Goal: Task Accomplishment & Management: Use online tool/utility

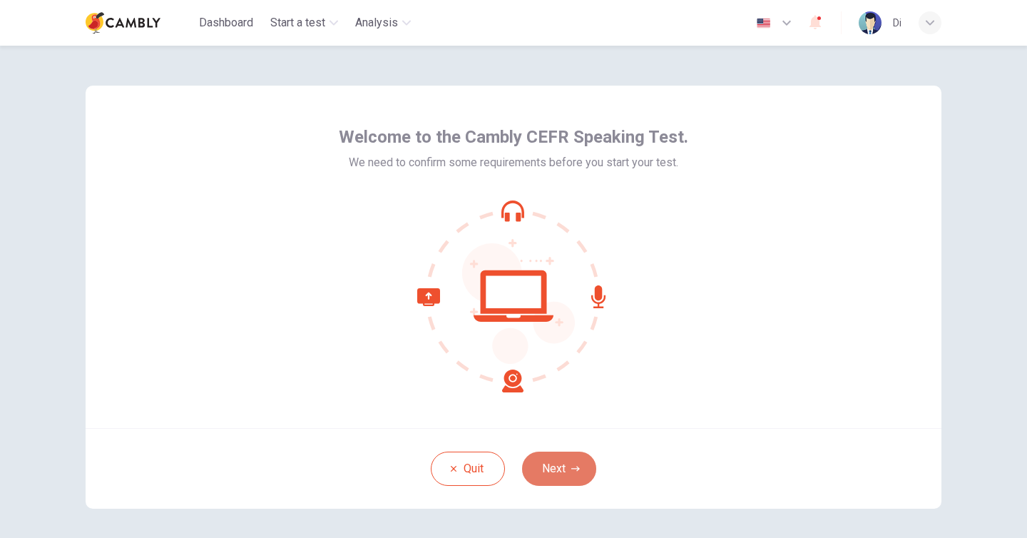
click at [551, 471] on button "Next" at bounding box center [559, 468] width 74 height 34
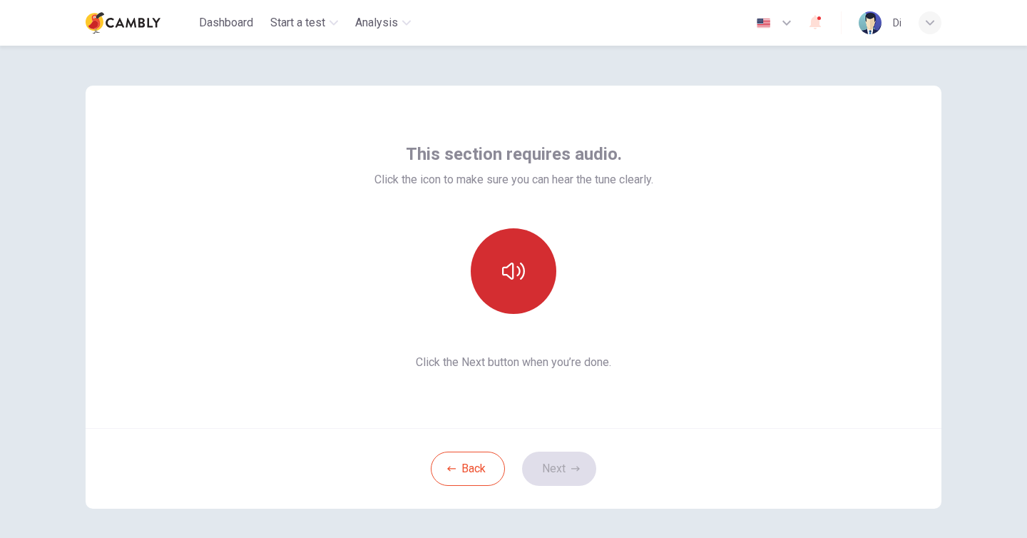
click at [515, 260] on icon "button" at bounding box center [513, 270] width 23 height 23
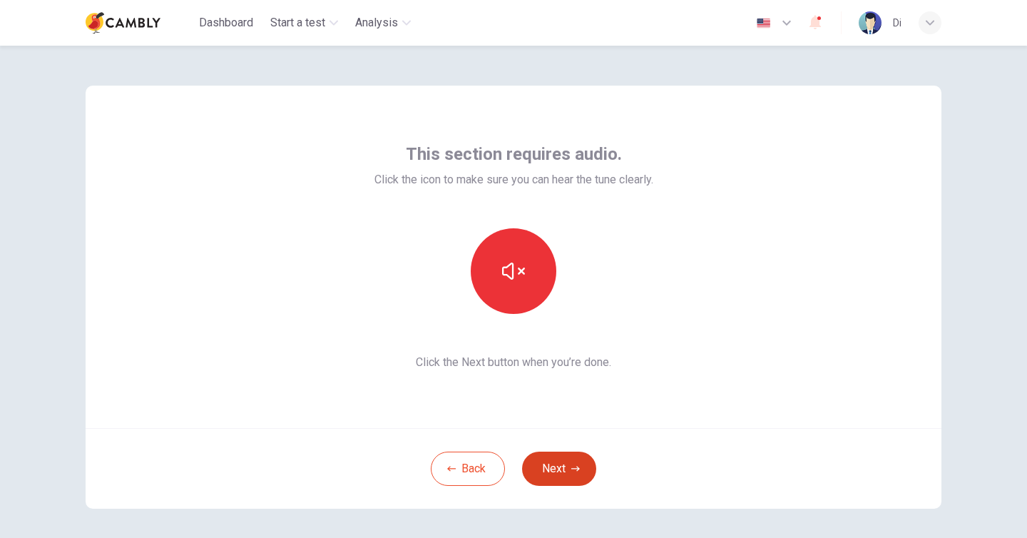
click at [544, 461] on button "Next" at bounding box center [559, 468] width 74 height 34
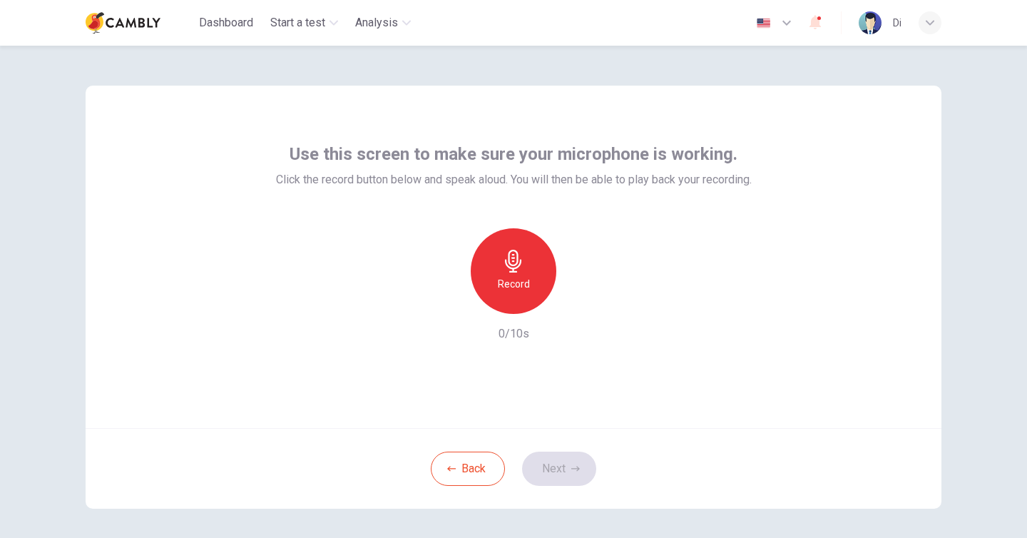
click at [520, 269] on icon "button" at bounding box center [513, 261] width 23 height 23
click at [547, 466] on button "Next" at bounding box center [559, 468] width 74 height 34
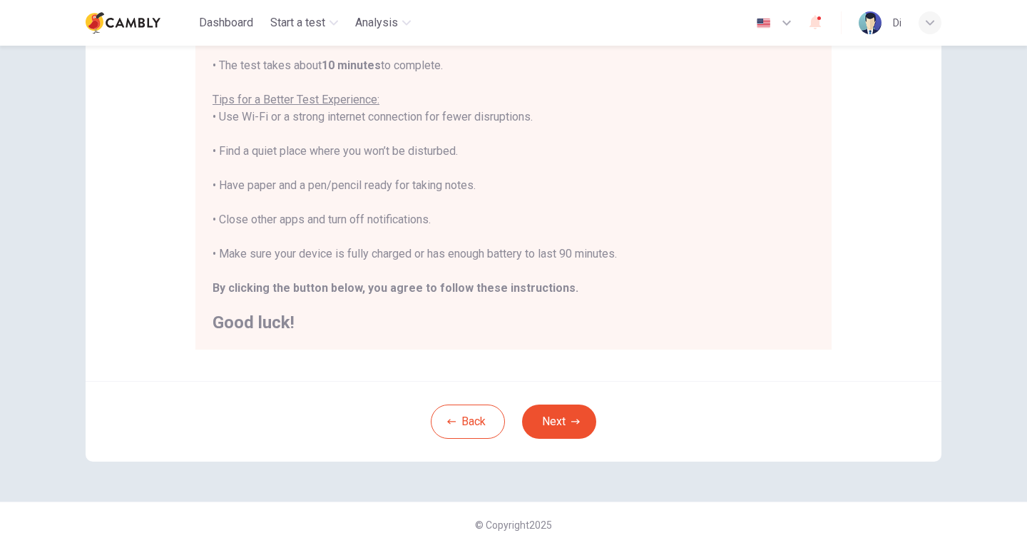
scroll to position [255, 0]
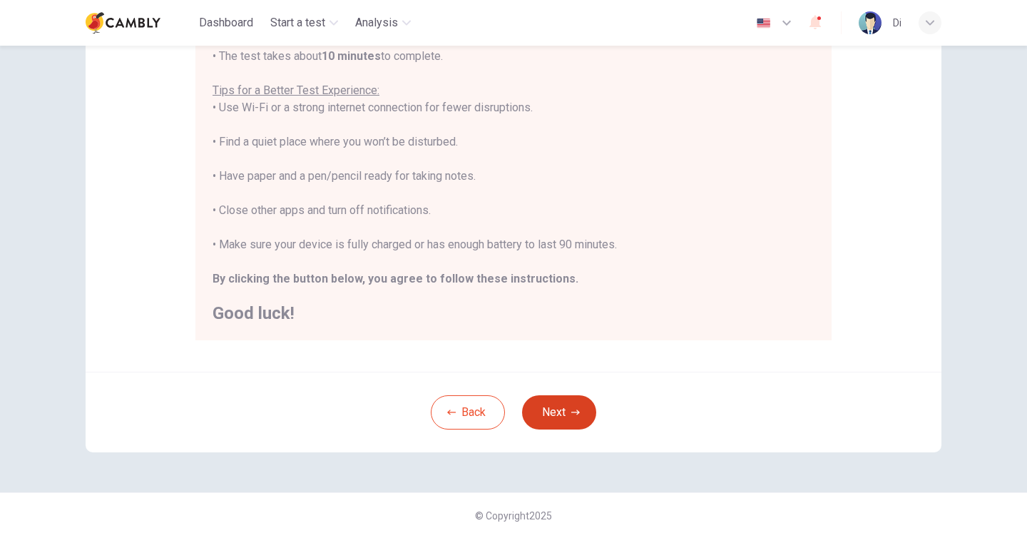
click at [551, 405] on button "Next" at bounding box center [559, 412] width 74 height 34
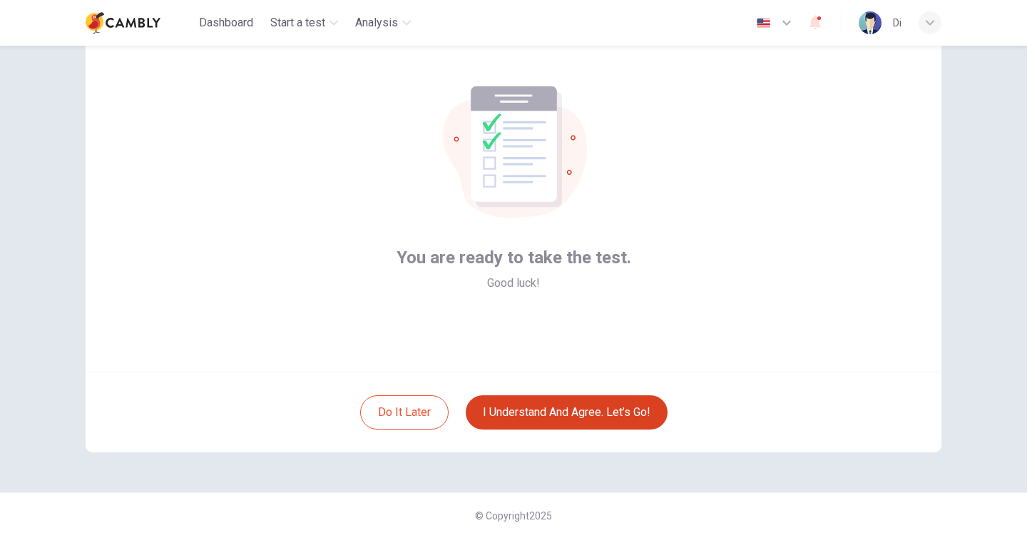
scroll to position [56, 0]
click at [551, 405] on button "I understand and agree. Let’s go!" at bounding box center [567, 412] width 202 height 34
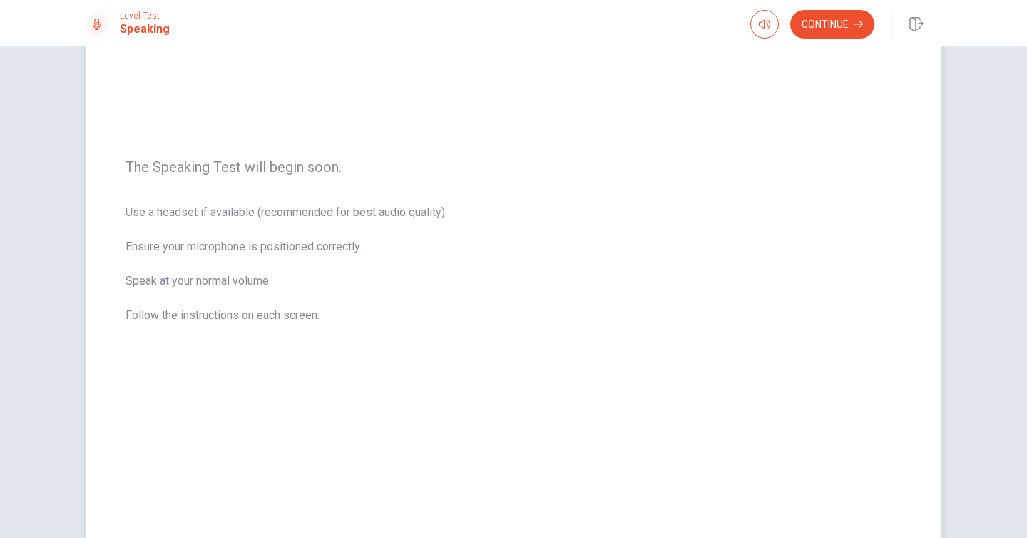
scroll to position [232, 0]
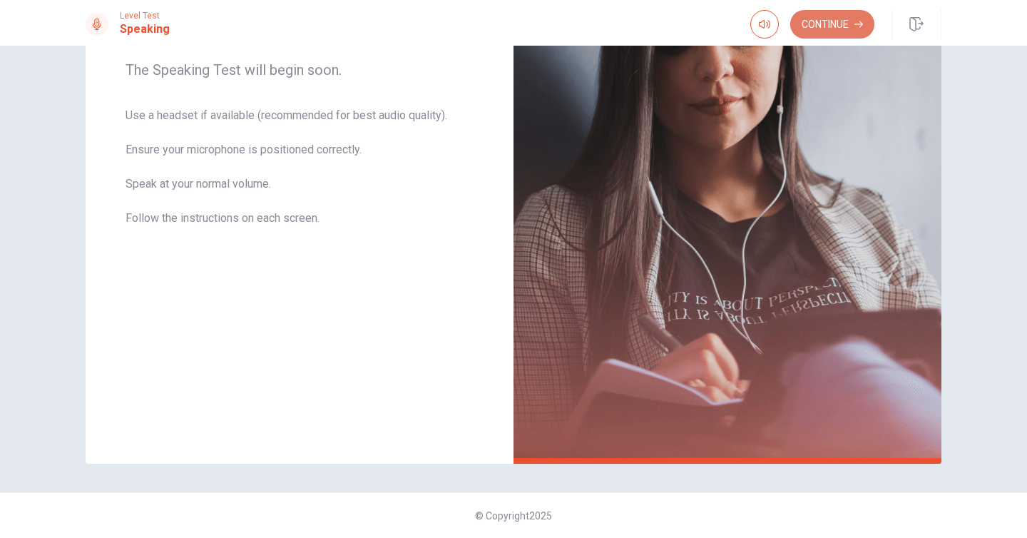
click at [833, 28] on button "Continue" at bounding box center [832, 24] width 84 height 29
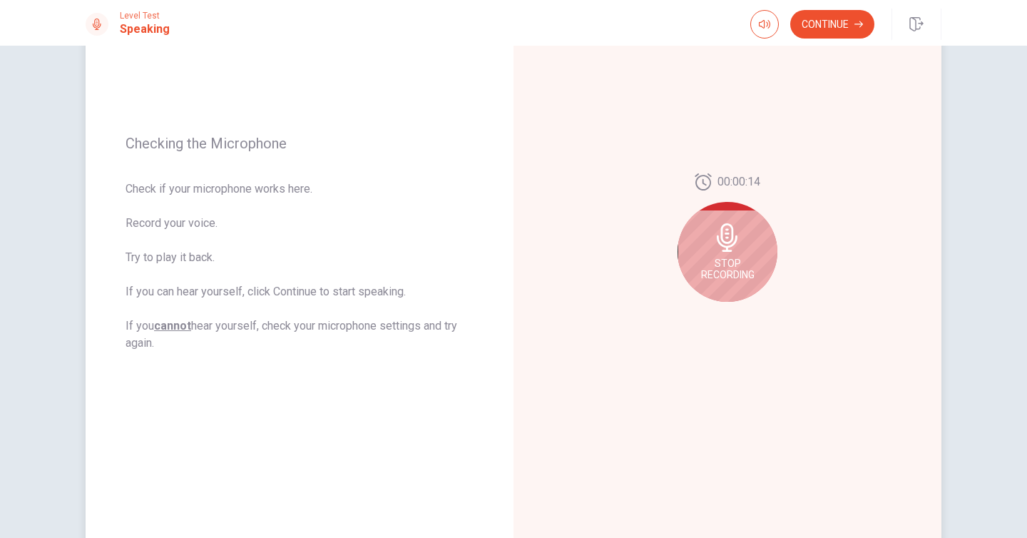
scroll to position [86, 0]
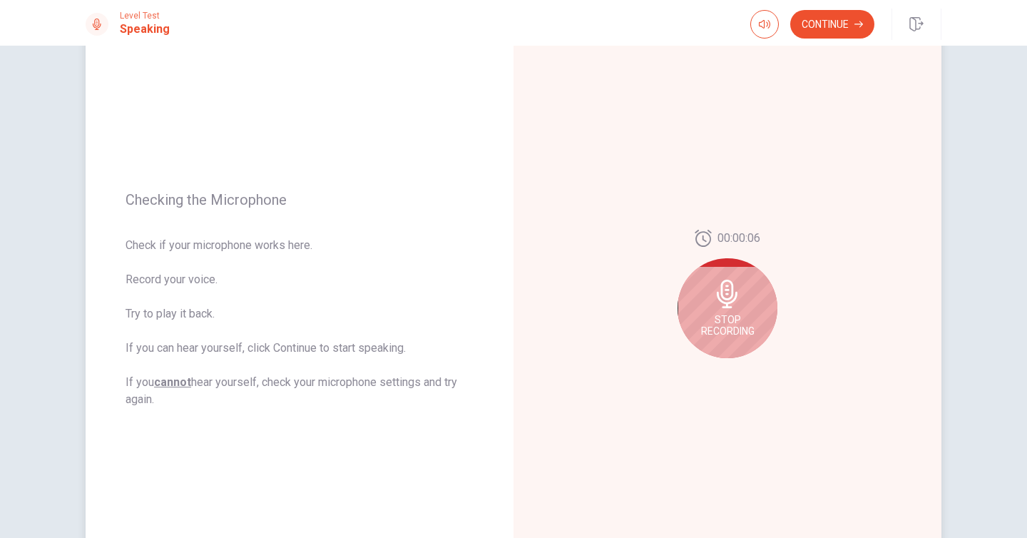
click at [718, 319] on span "Stop Recording" at bounding box center [727, 325] width 53 height 23
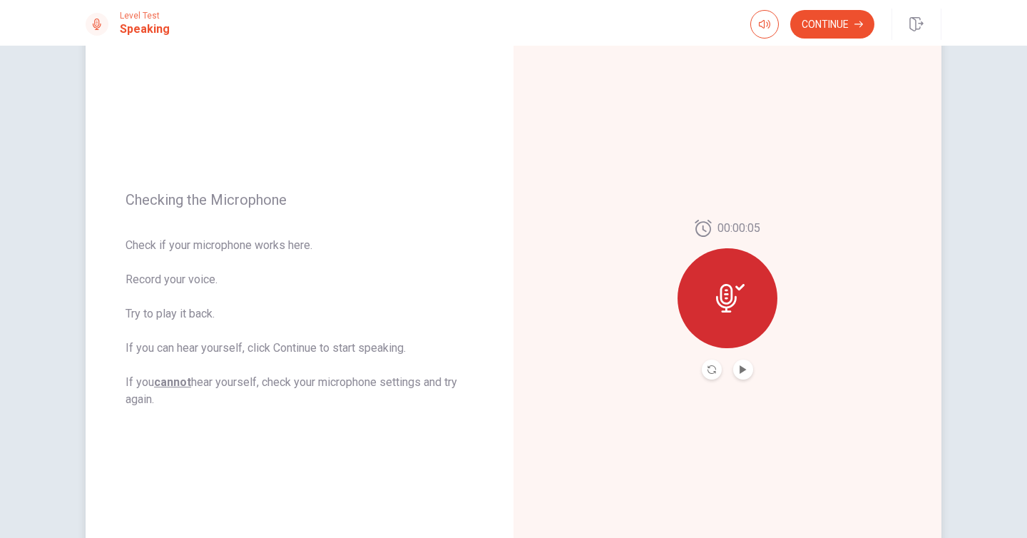
click at [739, 375] on button "Play Audio" at bounding box center [743, 369] width 20 height 20
click at [824, 15] on button "Continue" at bounding box center [832, 24] width 84 height 29
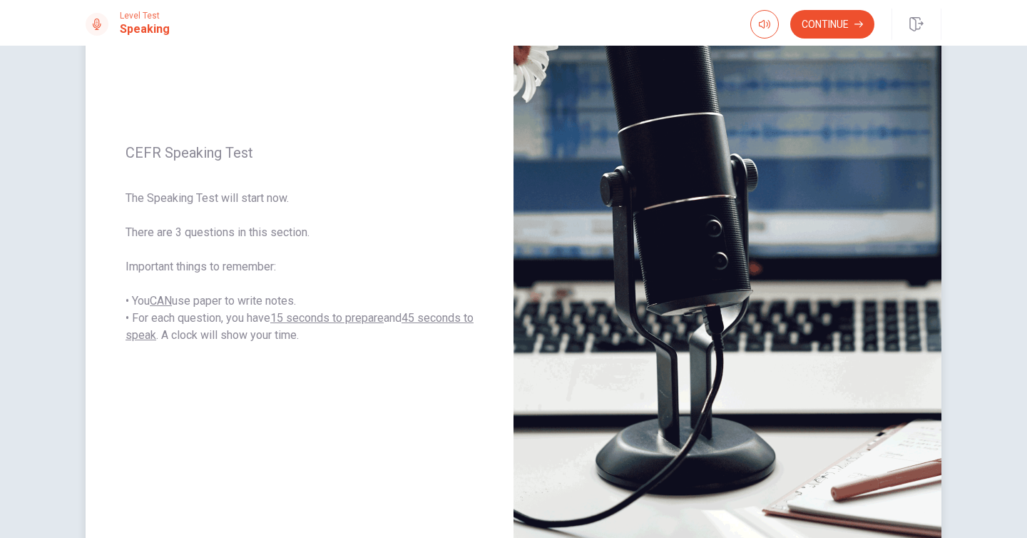
scroll to position [232, 0]
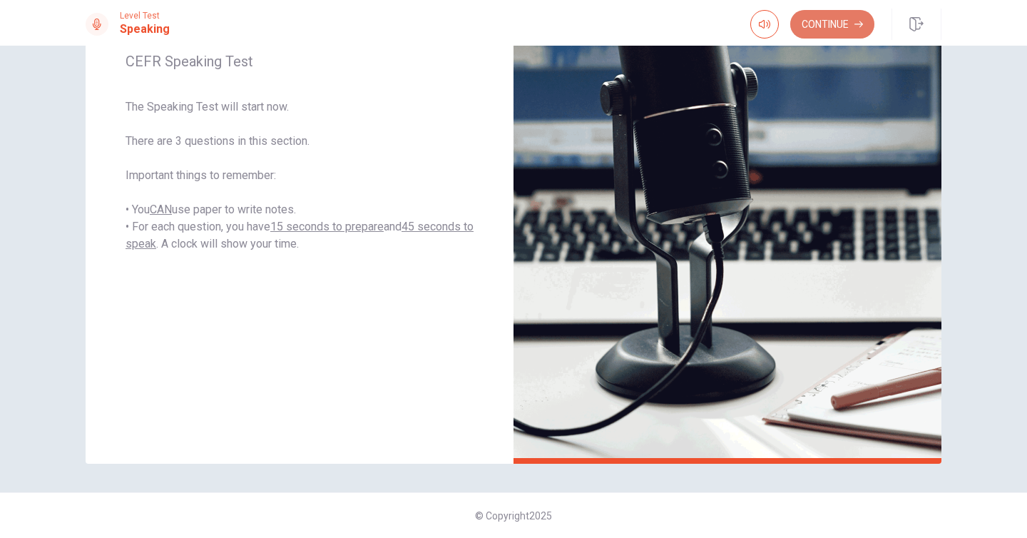
click at [838, 18] on button "Continue" at bounding box center [832, 24] width 84 height 29
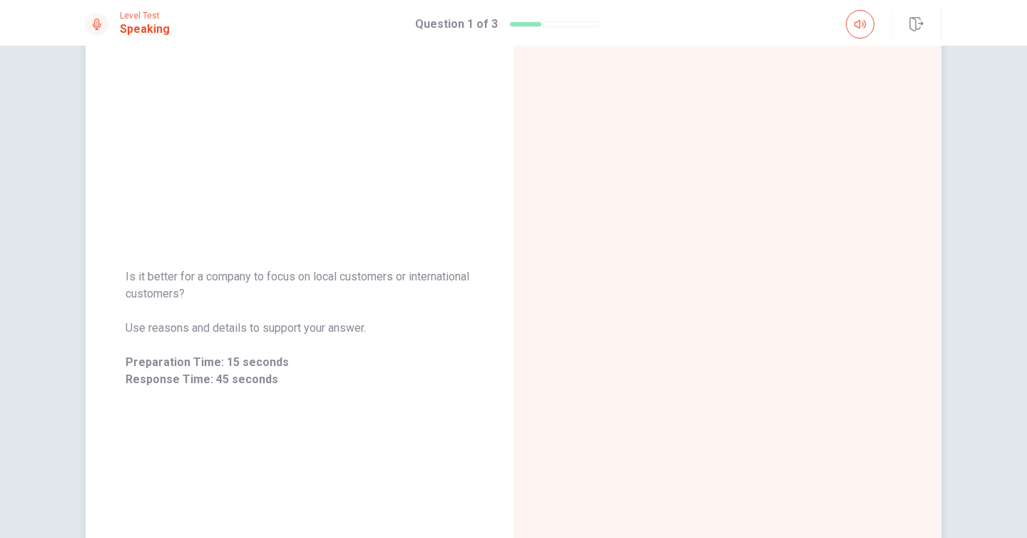
scroll to position [26, 0]
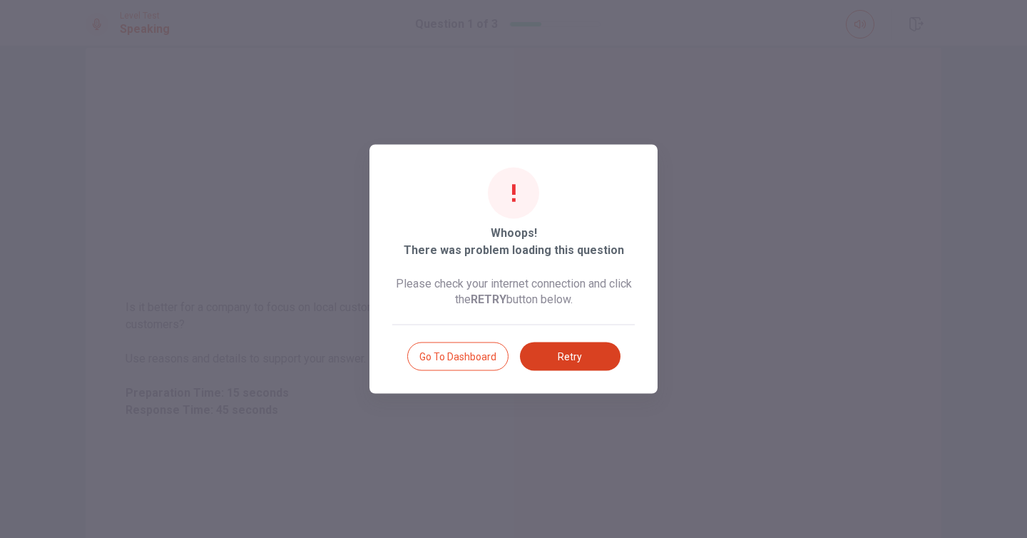
click at [577, 351] on button "Retry" at bounding box center [570, 356] width 101 height 29
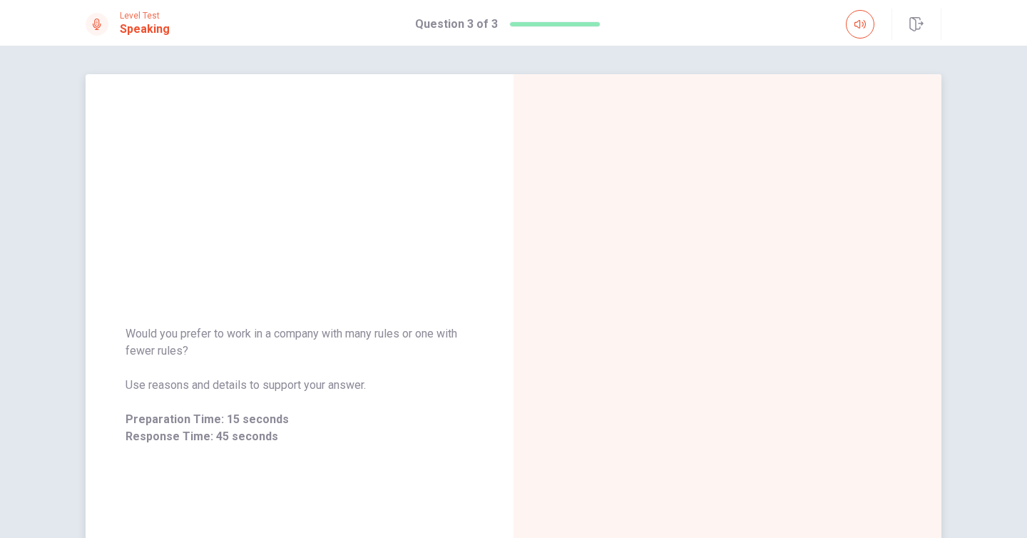
scroll to position [98, 0]
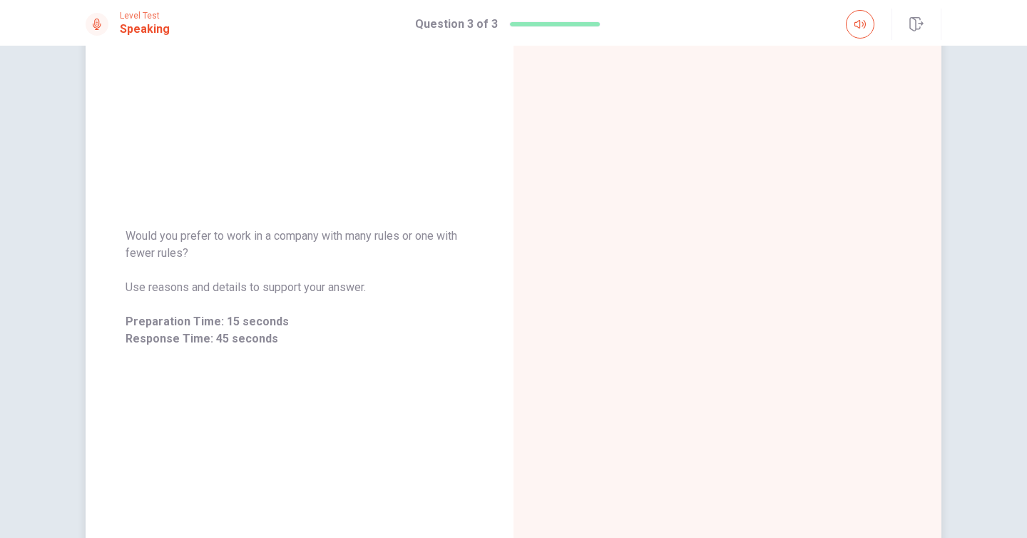
click at [759, 197] on div at bounding box center [727, 287] width 428 height 622
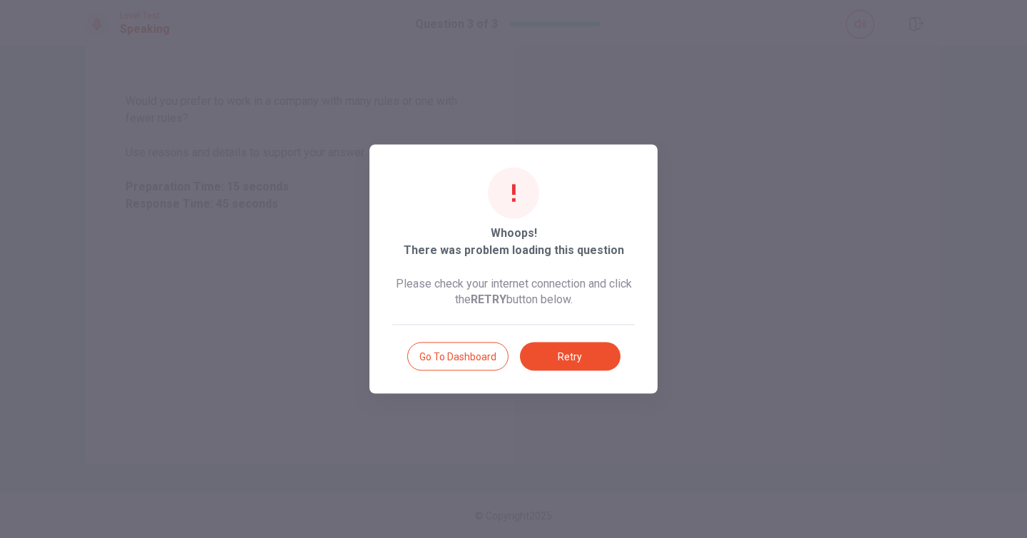
click at [578, 337] on div "Go to Dashboard Retry" at bounding box center [513, 347] width 242 height 46
click at [579, 361] on button "Retry" at bounding box center [570, 356] width 101 height 29
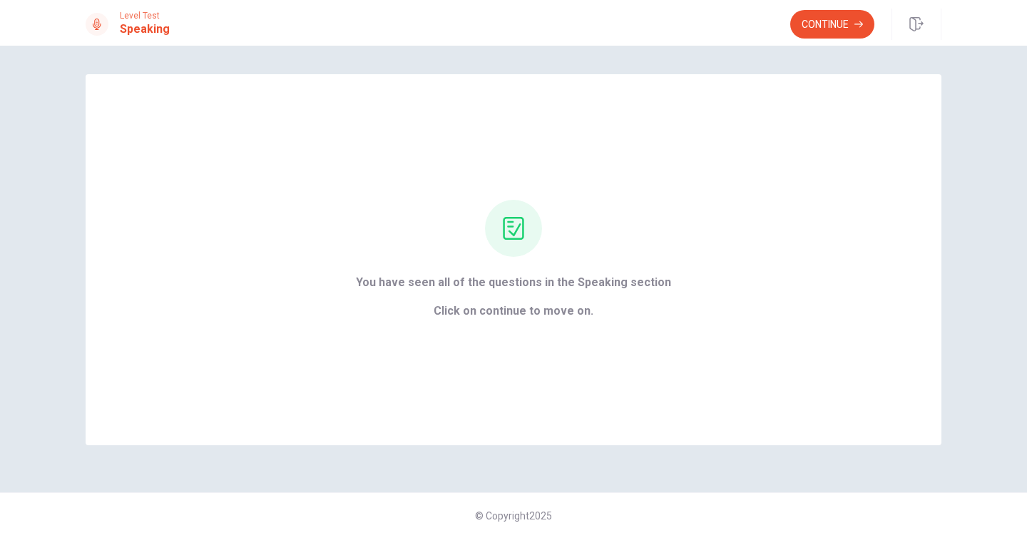
scroll to position [0, 0]
click at [836, 21] on button "Continue" at bounding box center [832, 24] width 84 height 29
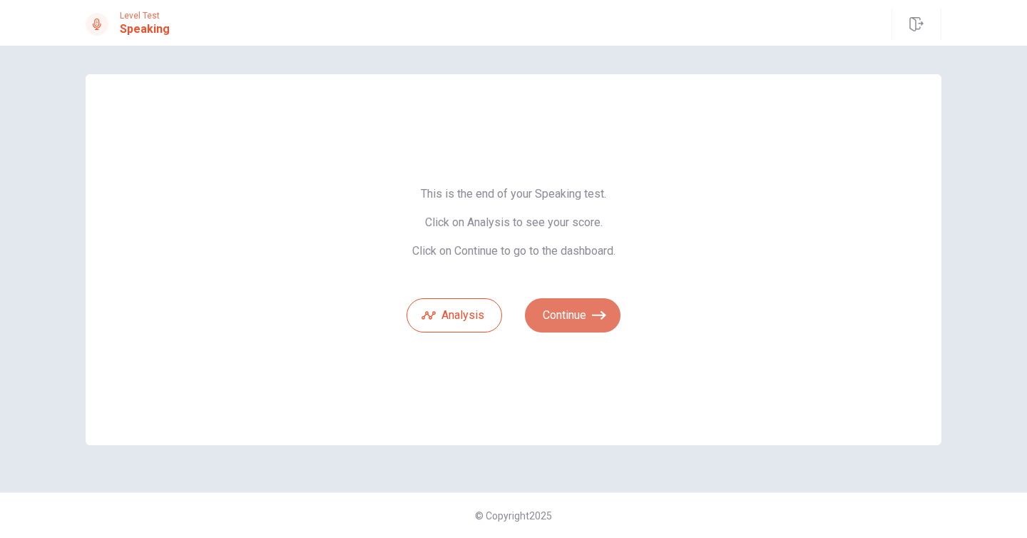
click at [579, 310] on button "Continue" at bounding box center [573, 315] width 96 height 34
